Goal: Transaction & Acquisition: Purchase product/service

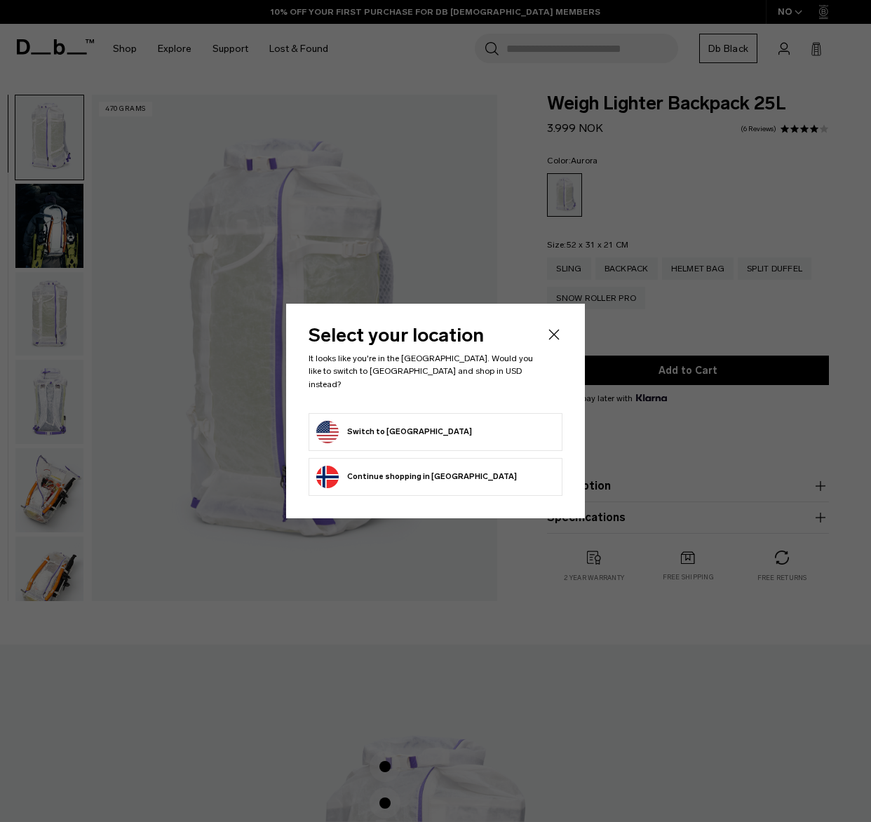
click at [550, 341] on icon "Close" at bounding box center [554, 334] width 17 height 17
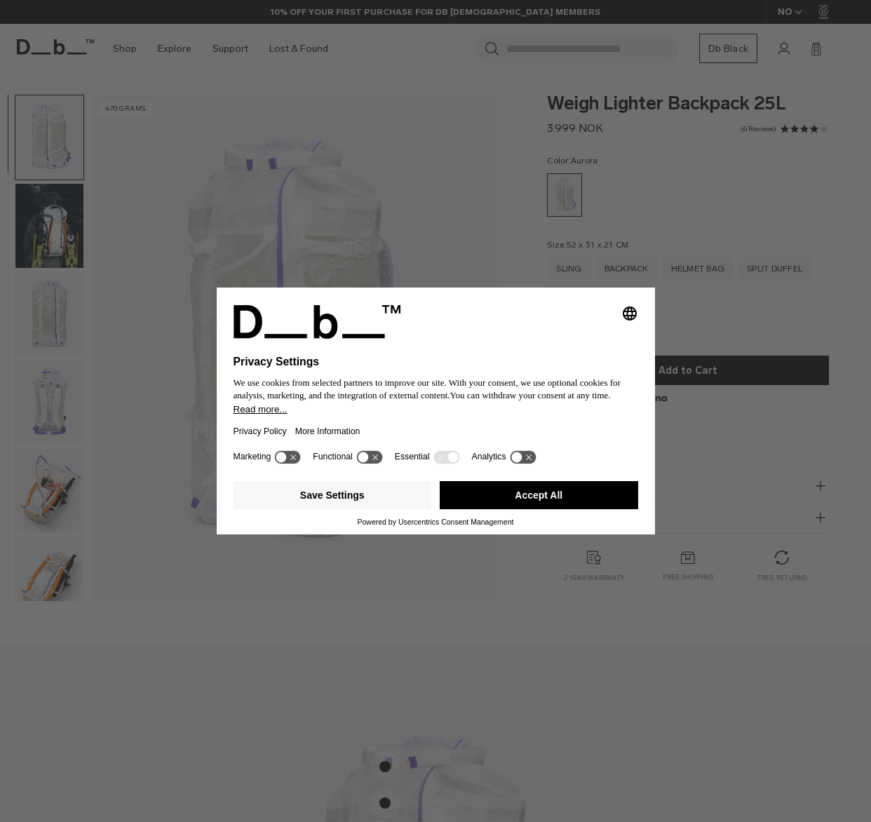
click at [384, 210] on div "Selecting an option will immediately change the language Privacy Settings We us…" at bounding box center [435, 411] width 871 height 822
click at [485, 487] on button "Accept All" at bounding box center [539, 495] width 198 height 28
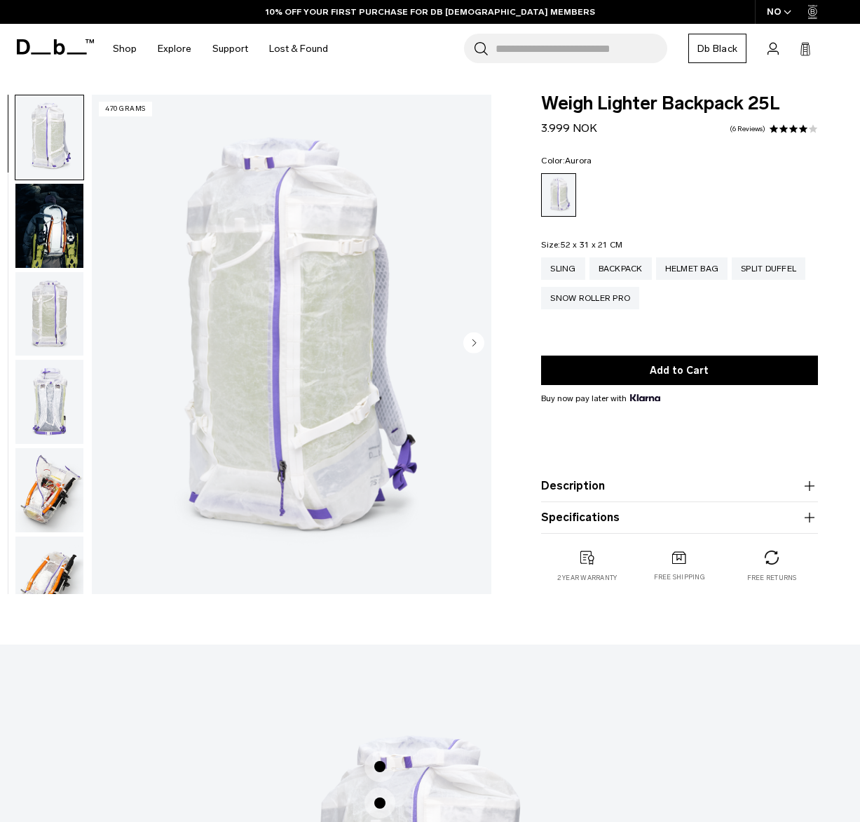
click at [65, 224] on img "button" at bounding box center [49, 226] width 68 height 84
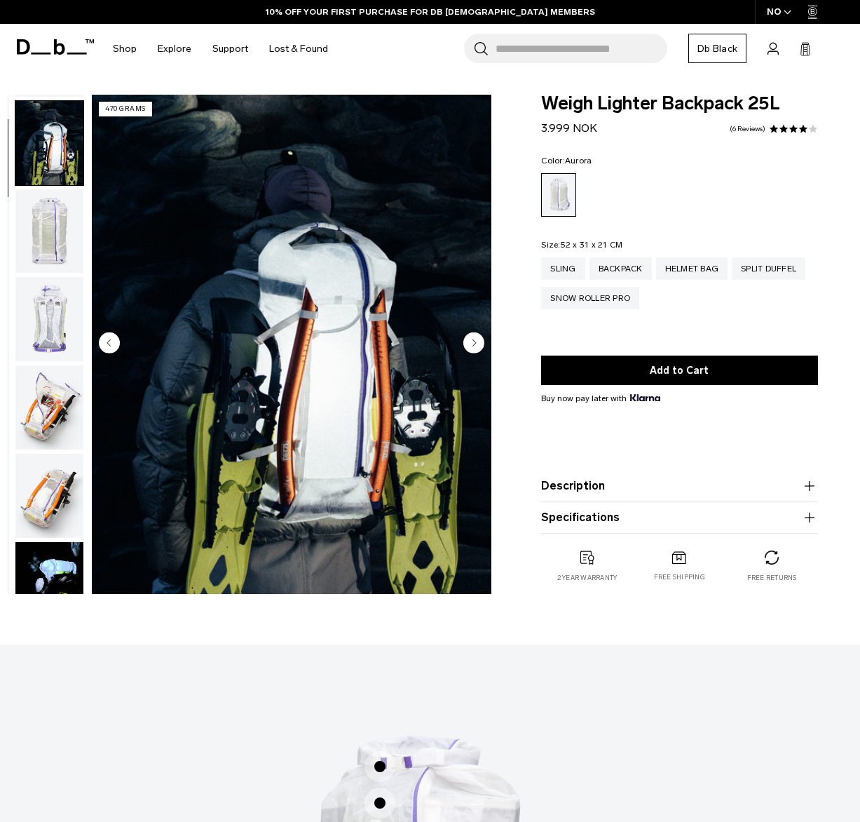
scroll to position [88, 0]
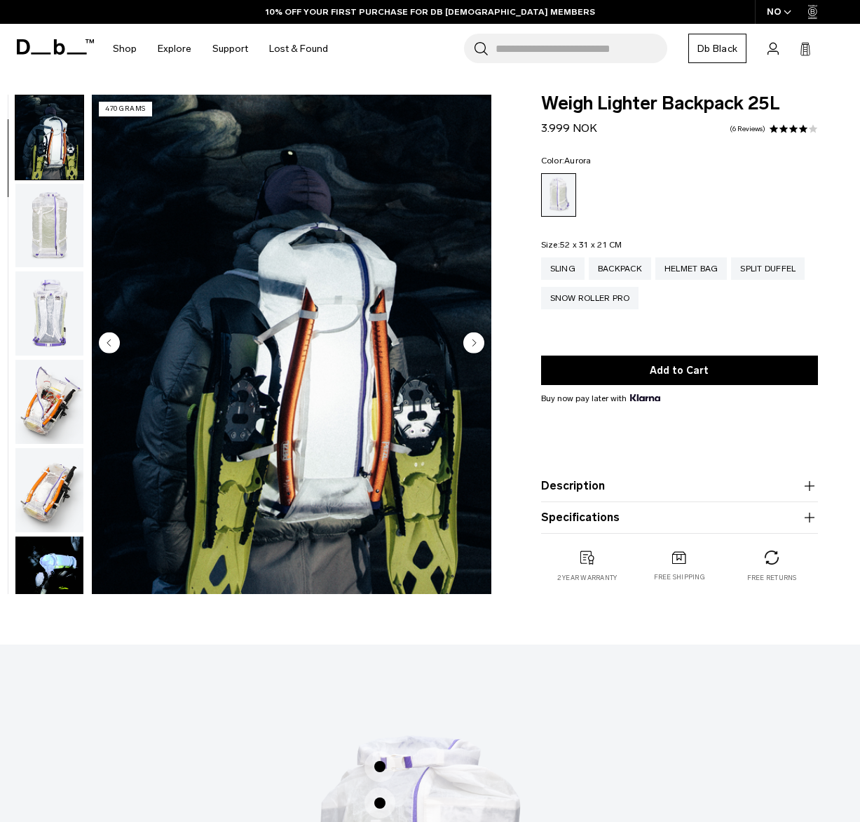
click at [58, 317] on img "button" at bounding box center [49, 313] width 68 height 84
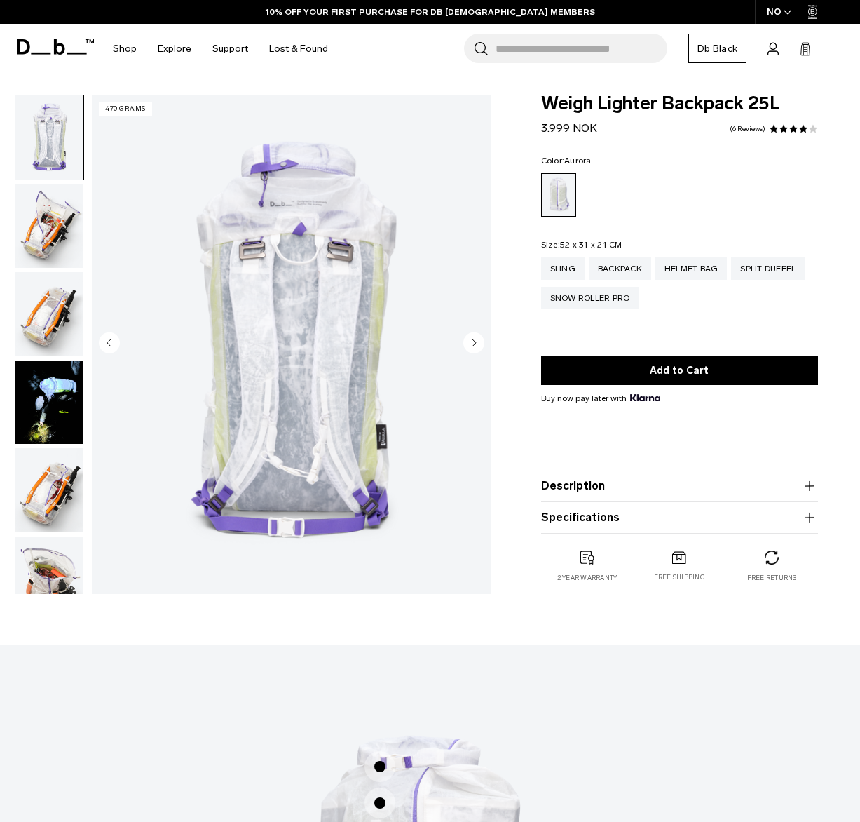
click at [47, 291] on img "button" at bounding box center [49, 314] width 68 height 84
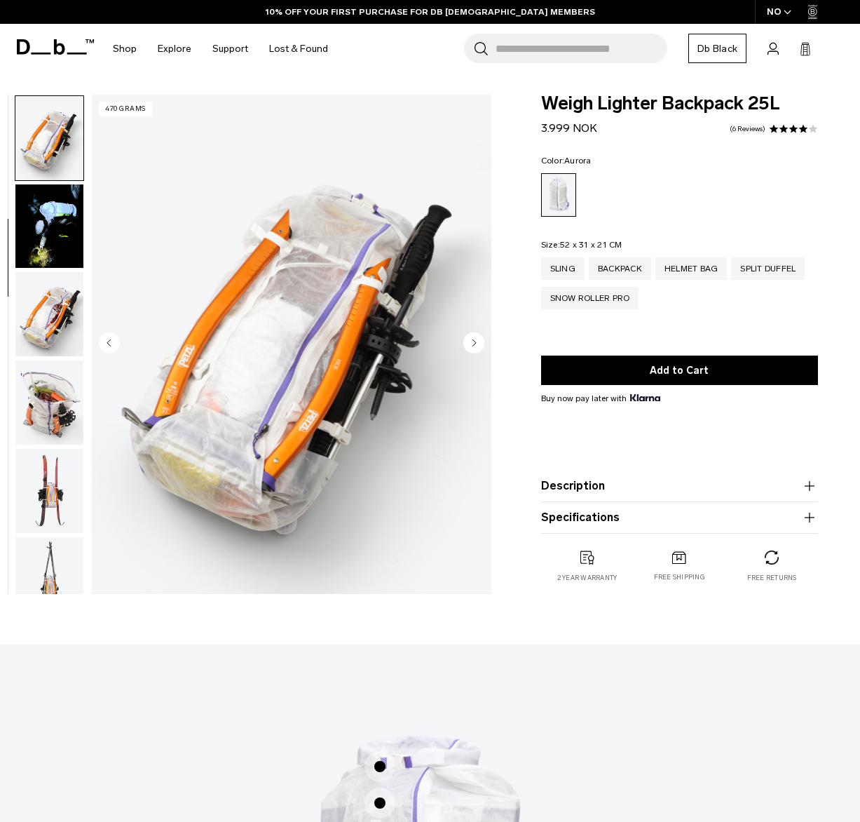
scroll to position [441, 0]
click at [53, 341] on img "button" at bounding box center [49, 313] width 68 height 84
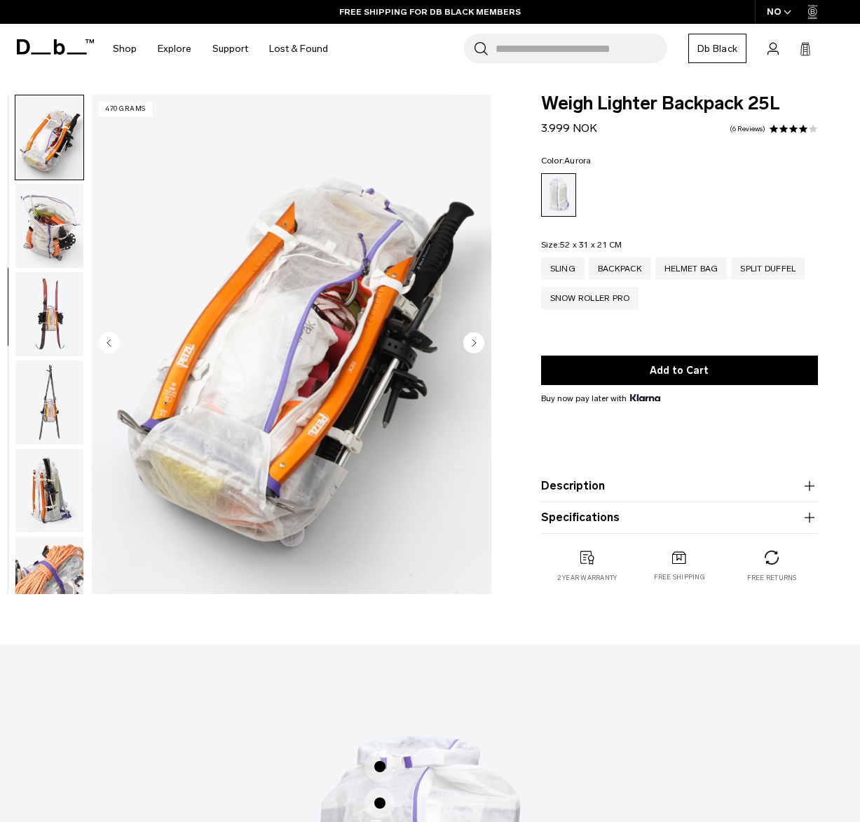
click at [53, 372] on img "button" at bounding box center [49, 402] width 68 height 84
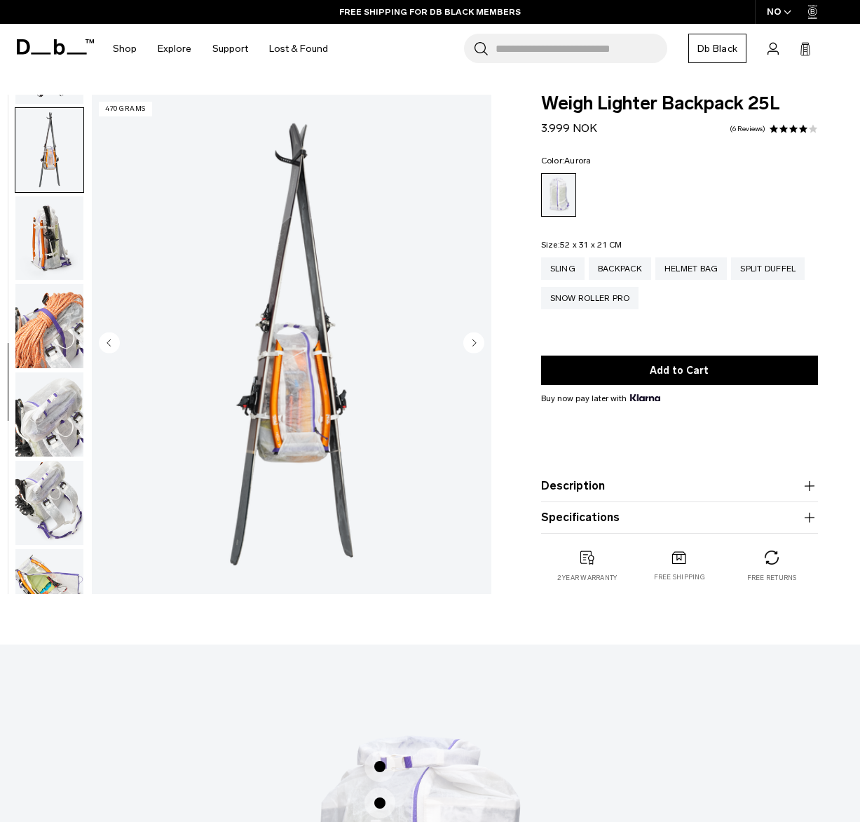
scroll to position [882, 0]
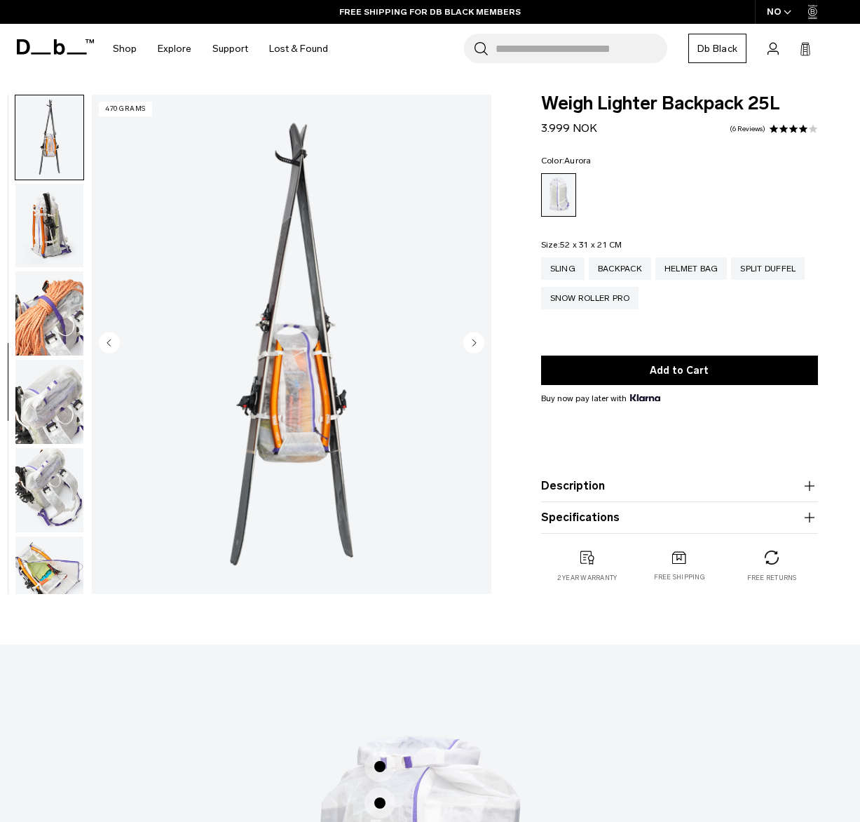
click at [49, 332] on img "button" at bounding box center [49, 313] width 68 height 84
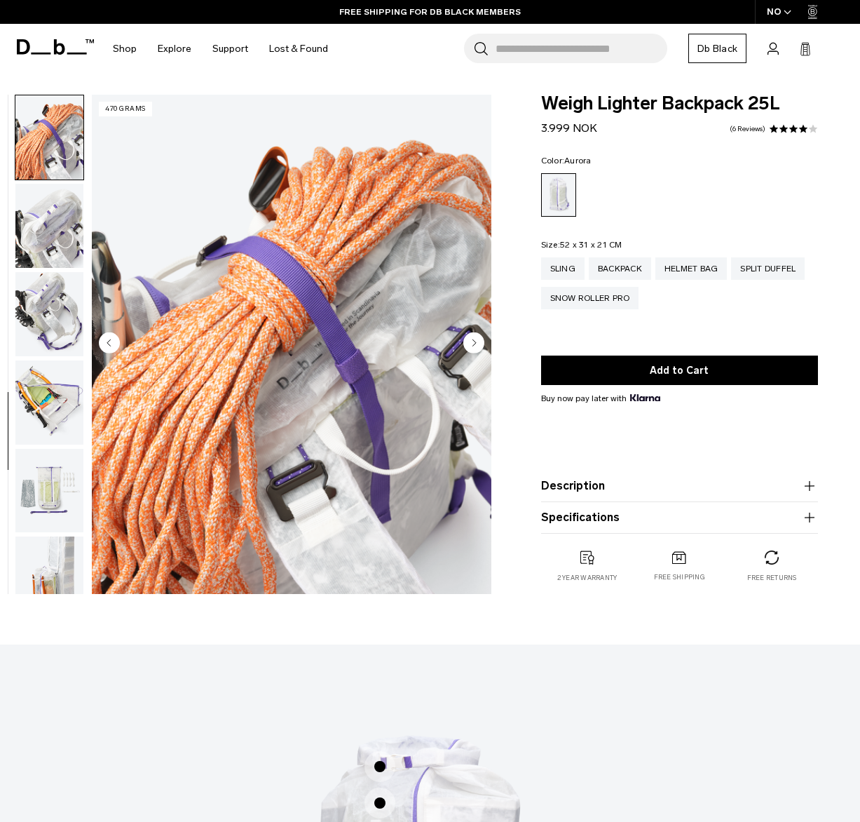
click at [44, 354] on img "button" at bounding box center [49, 314] width 68 height 84
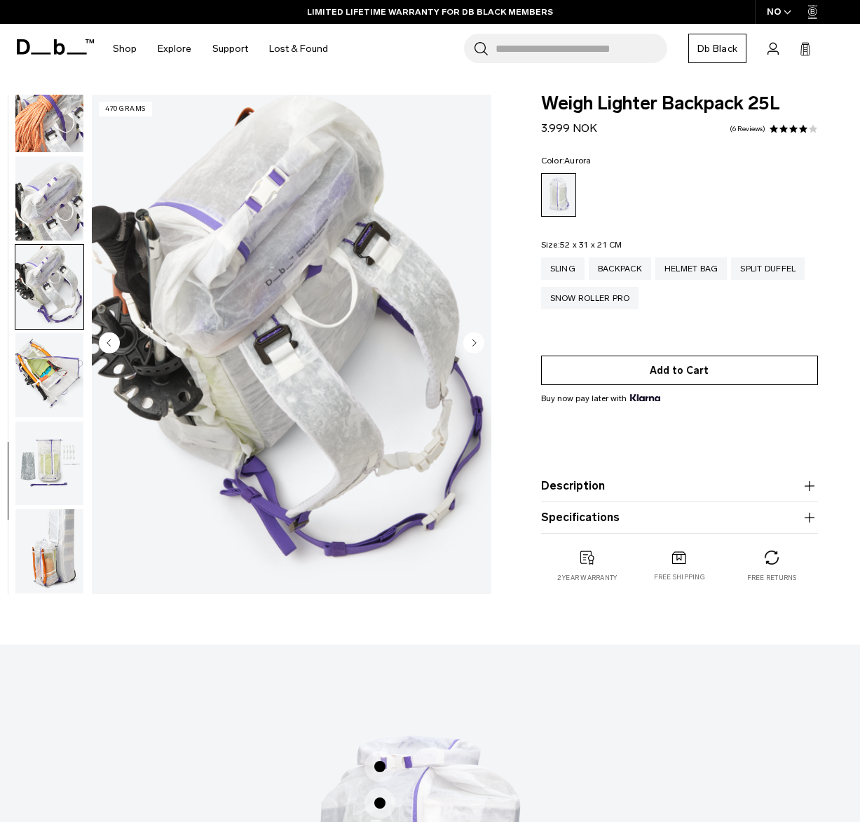
click at [636, 370] on button "Add to Cart" at bounding box center [679, 370] width 277 height 29
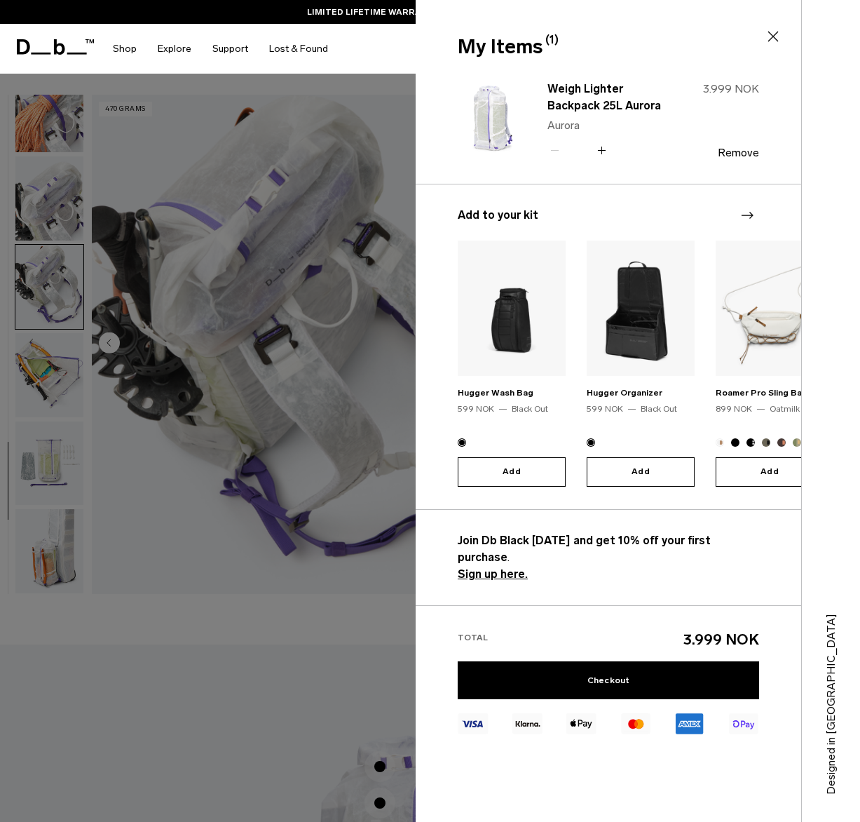
click at [772, 35] on icon at bounding box center [774, 37] width 11 height 11
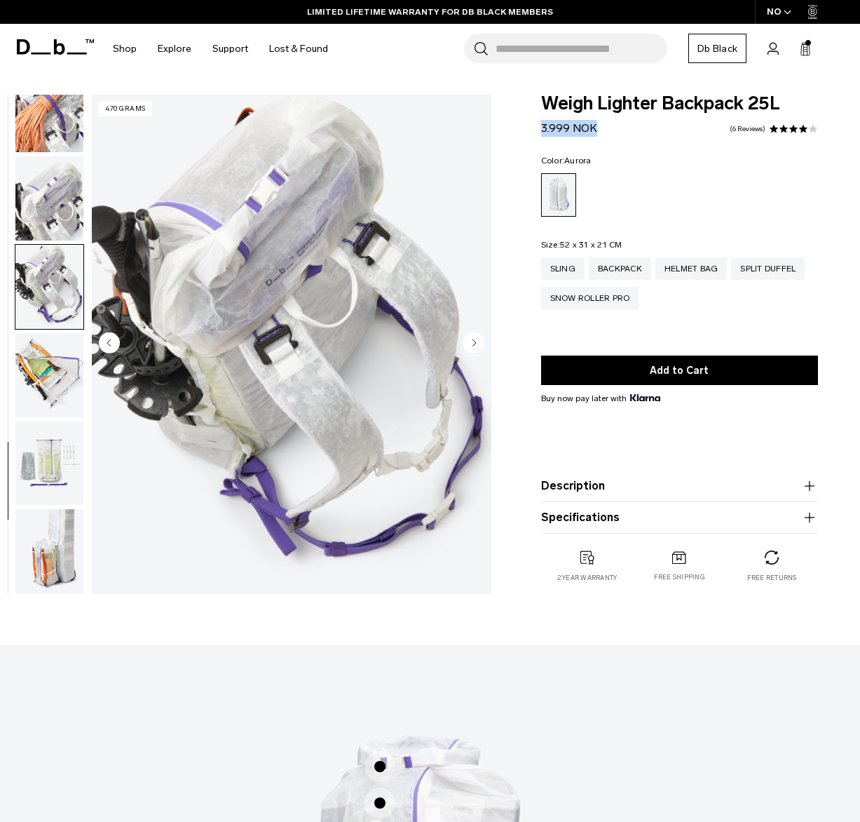
drag, startPoint x: 591, startPoint y: 127, endPoint x: 543, endPoint y: 129, distance: 48.4
click at [535, 127] on div "Weigh Lighter Backpack 25L 3.999 NOK 4.0 star rating 6 Reviews Color: [GEOGRAPH…" at bounding box center [679, 353] width 361 height 516
copy span "3.999 NOK"
click at [48, 571] on img "button" at bounding box center [49, 551] width 68 height 84
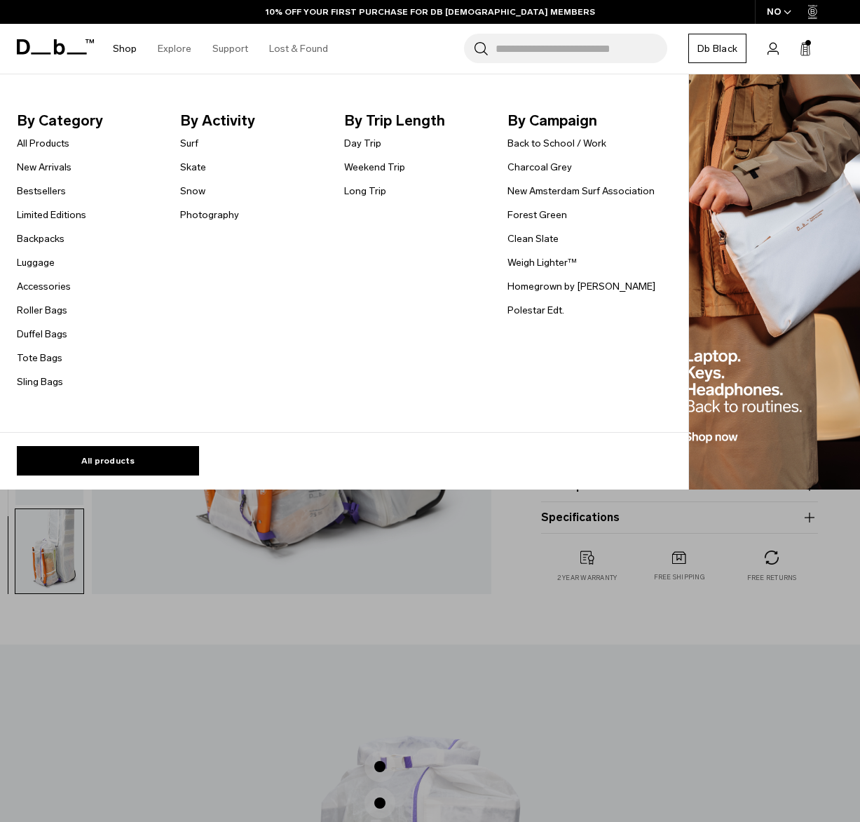
click at [131, 47] on link "Shop" at bounding box center [125, 49] width 24 height 50
